Goal: Information Seeking & Learning: Learn about a topic

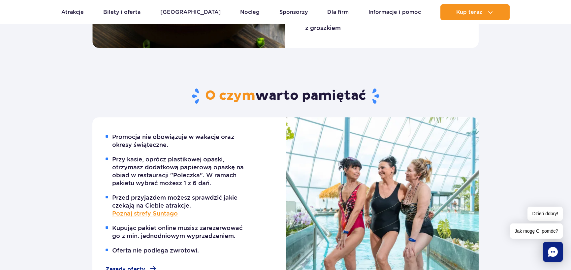
scroll to position [703, 0]
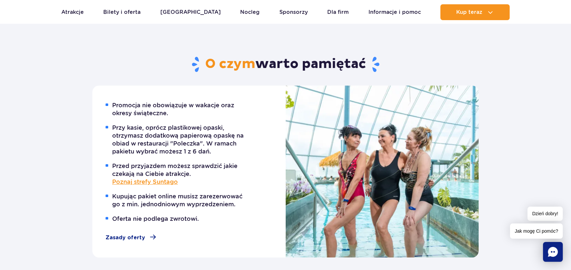
drag, startPoint x: 575, startPoint y: 33, endPoint x: 575, endPoint y: 146, distance: 113.1
click at [570, 146] on html "Przejdź do menu Przejdź do treści Przejdź do stopki Mapa serwisu Dzień dobry! J…" at bounding box center [285, 101] width 571 height 1609
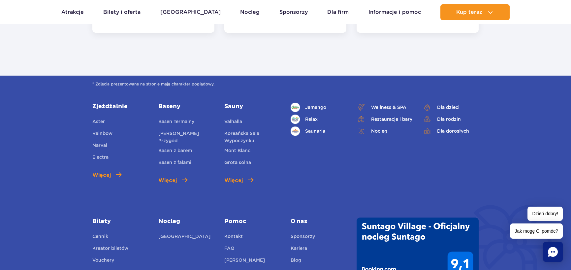
scroll to position [1155, 0]
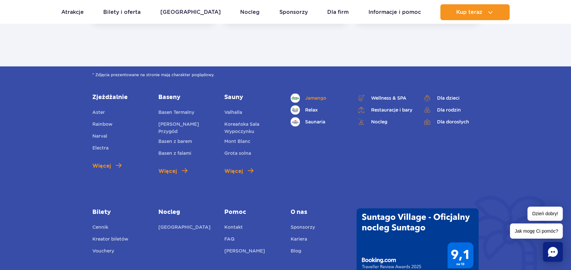
click at [315, 95] on span "Jamango" at bounding box center [315, 97] width 21 height 7
